Goal: Navigation & Orientation: Understand site structure

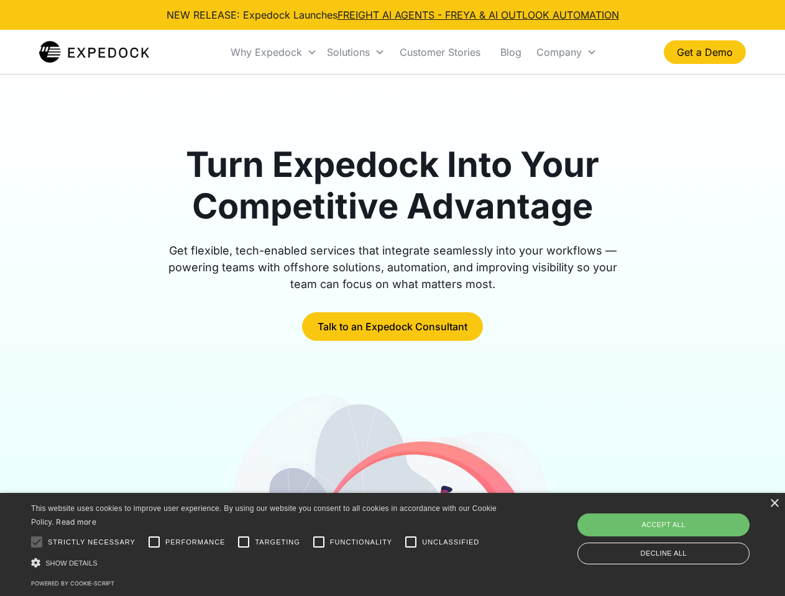
click at [274, 52] on div "Why Expedock" at bounding box center [265, 52] width 71 height 12
click at [355, 52] on div "Solutions" at bounding box center [348, 52] width 43 height 12
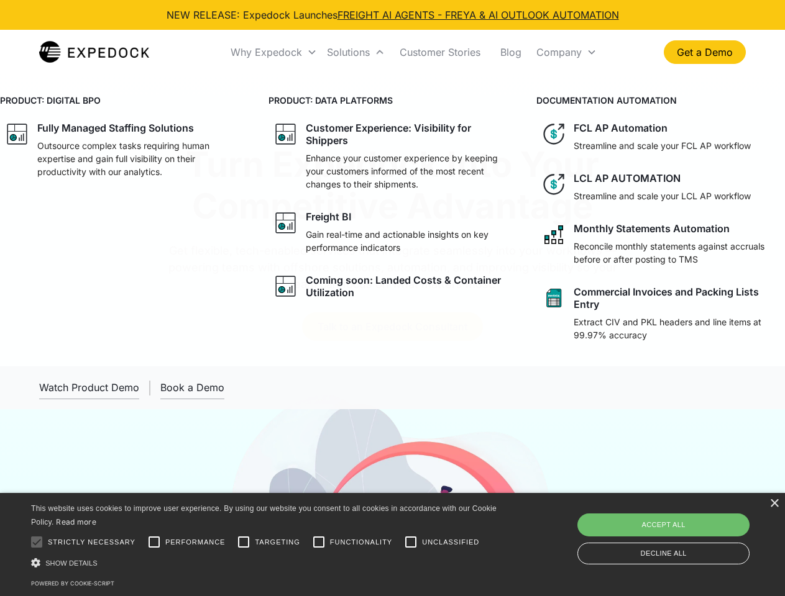
click at [566, 52] on div "Company" at bounding box center [558, 52] width 45 height 12
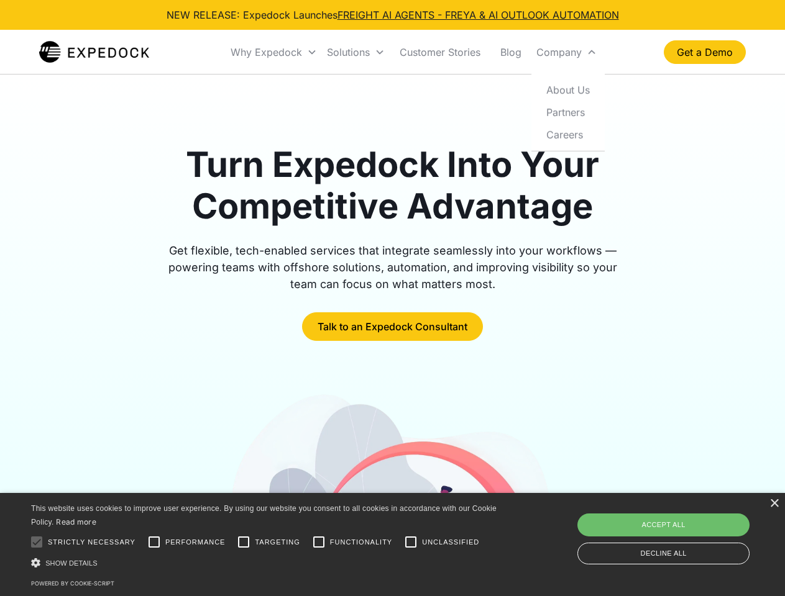
click at [37, 542] on div at bounding box center [36, 542] width 25 height 25
click at [154, 542] on input "Performance" at bounding box center [154, 542] width 25 height 25
checkbox input "true"
click at [244, 542] on input "Targeting" at bounding box center [243, 542] width 25 height 25
checkbox input "true"
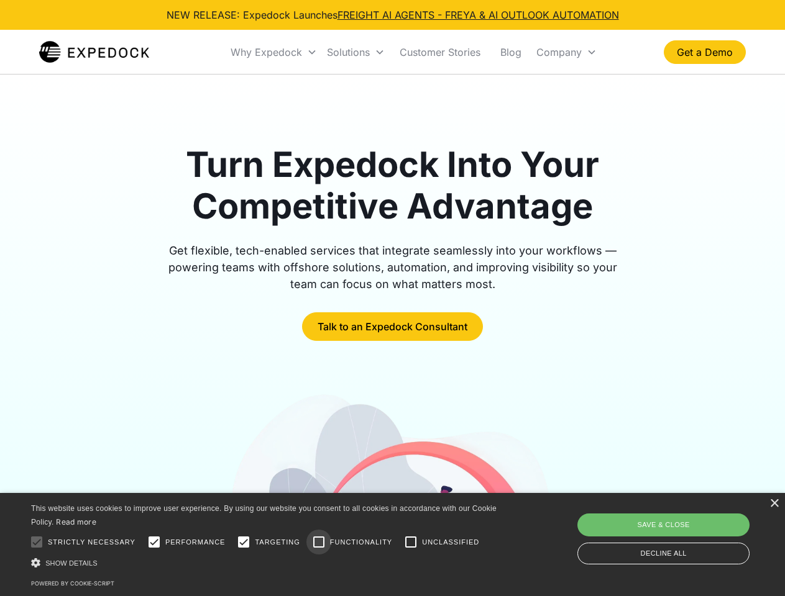
click at [319, 542] on input "Functionality" at bounding box center [318, 542] width 25 height 25
checkbox input "true"
click at [411, 542] on input "Unclassified" at bounding box center [410, 542] width 25 height 25
checkbox input "true"
click at [266, 563] on div "Show details Hide details" at bounding box center [266, 563] width 470 height 13
